Goal: Check status: Check status

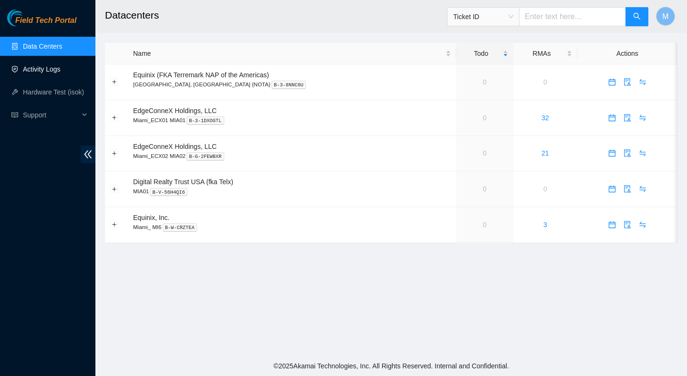
click at [61, 71] on link "Activity Logs" at bounding box center [42, 69] width 38 height 8
click at [59, 71] on link "Activity Logs" at bounding box center [42, 69] width 38 height 8
